Goal: Complete application form

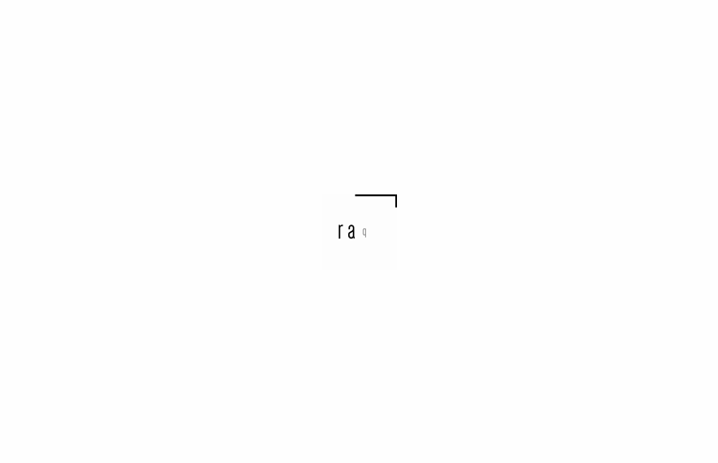
select select "designer"
select select "DE"
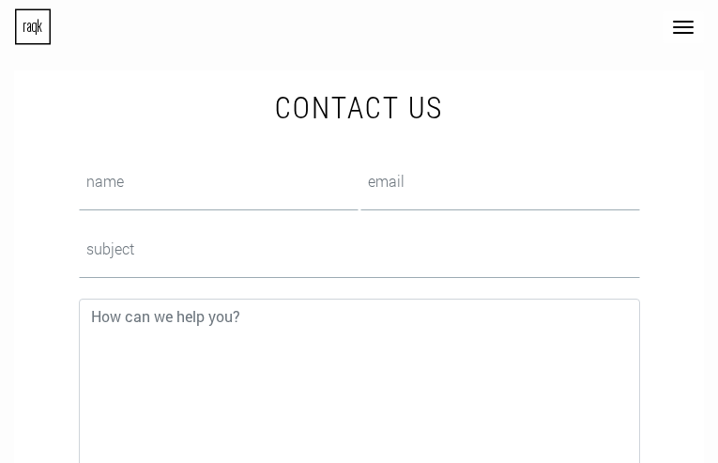
type input "WccSJQHsZSkifj"
type input "[EMAIL_ADDRESS][DOMAIN_NAME]"
type input "mLmtREXH"
type input "RzGjBGAcPHuWyOst"
